Goal: Information Seeking & Learning: Learn about a topic

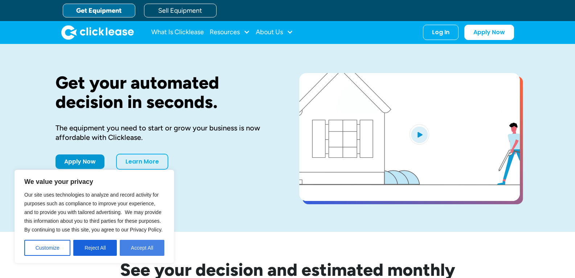
click at [151, 252] on button "Accept All" at bounding box center [142, 248] width 45 height 16
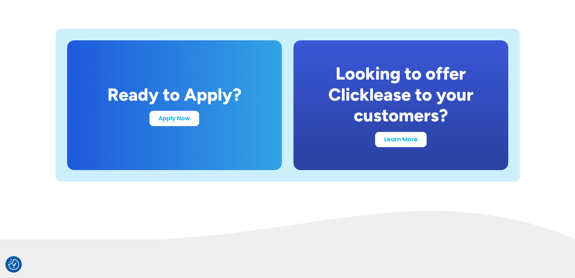
scroll to position [1452, 0]
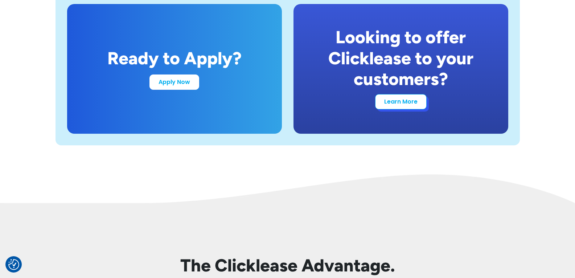
click at [396, 103] on link "Learn More" at bounding box center [401, 101] width 52 height 15
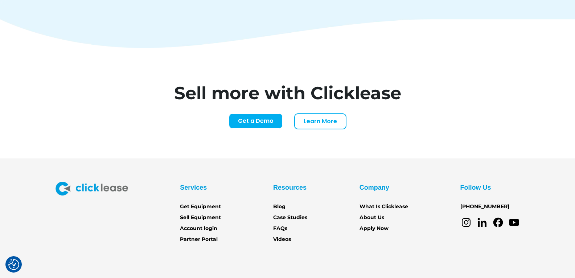
scroll to position [3046, 0]
